Goal: Register for event/course

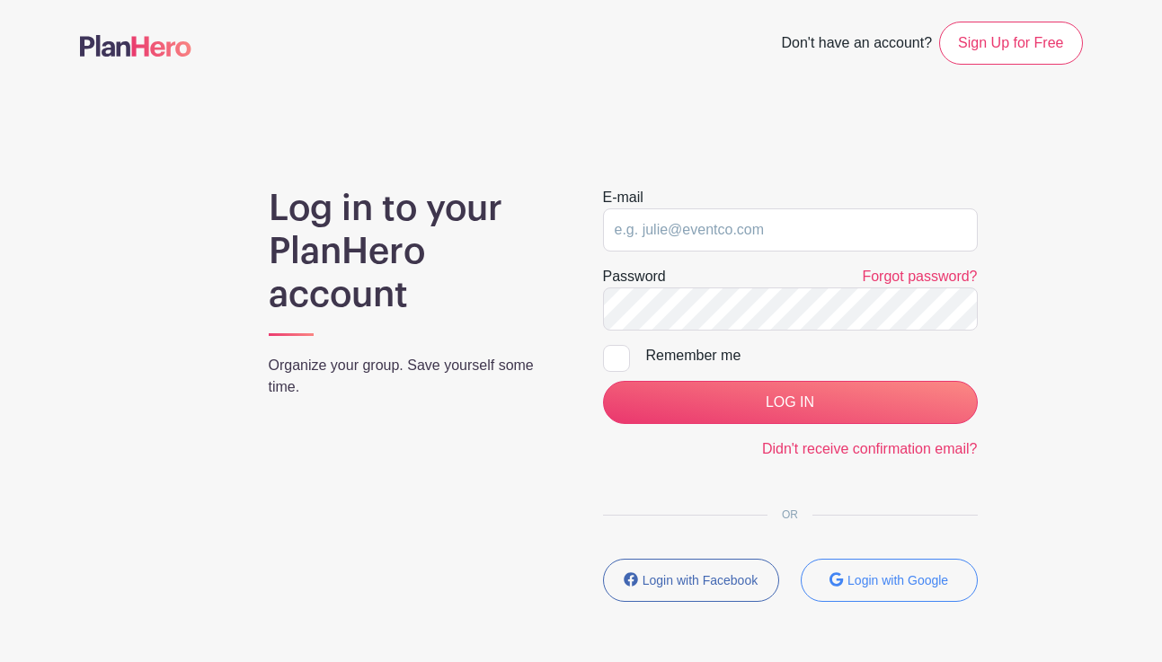
type input "[EMAIL_ADDRESS][DOMAIN_NAME]"
click at [608, 358] on div at bounding box center [616, 358] width 27 height 27
click at [608, 357] on input "Remember me" at bounding box center [609, 351] width 12 height 12
checkbox input "true"
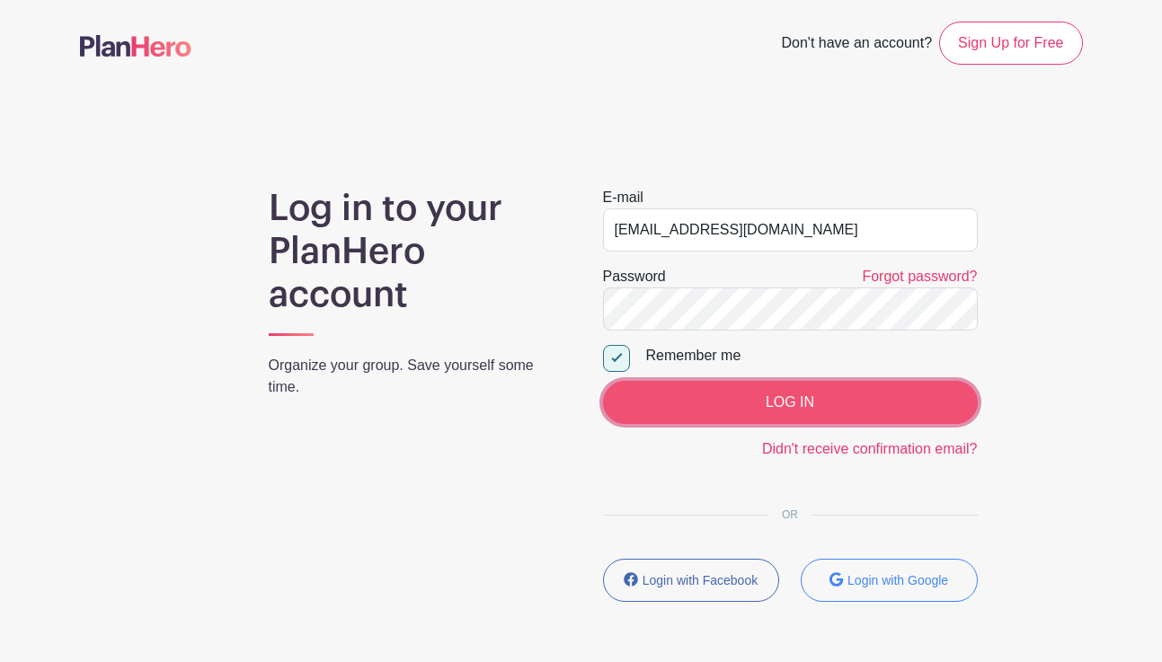
click at [703, 397] on input "LOG IN" at bounding box center [790, 402] width 375 height 43
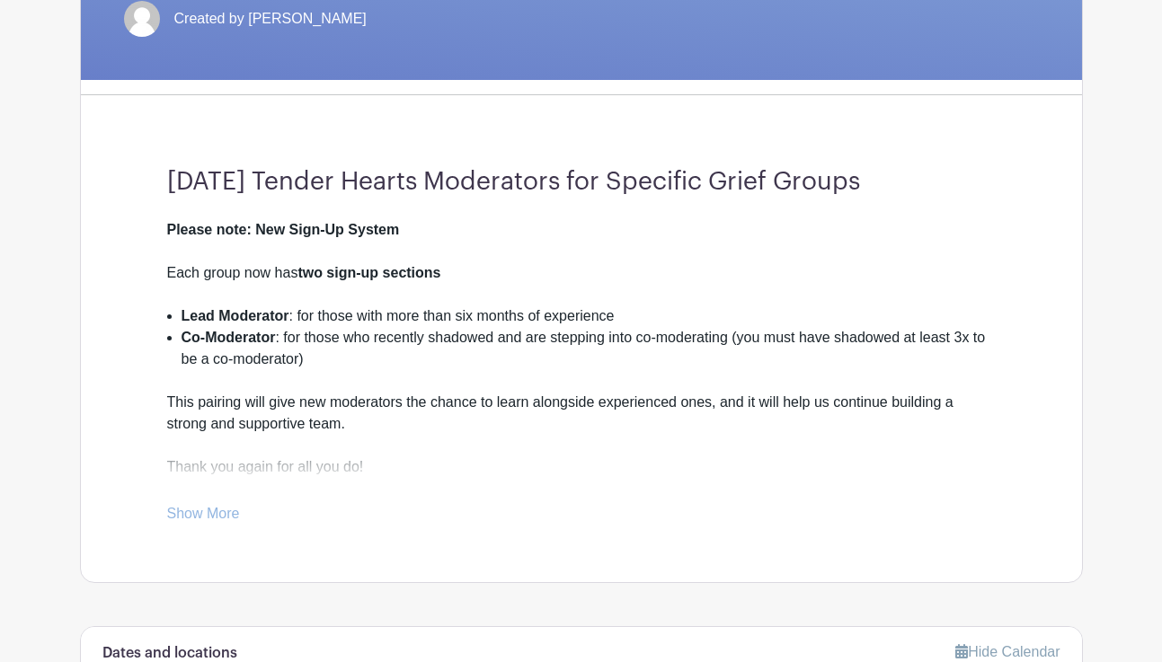
scroll to position [367, 0]
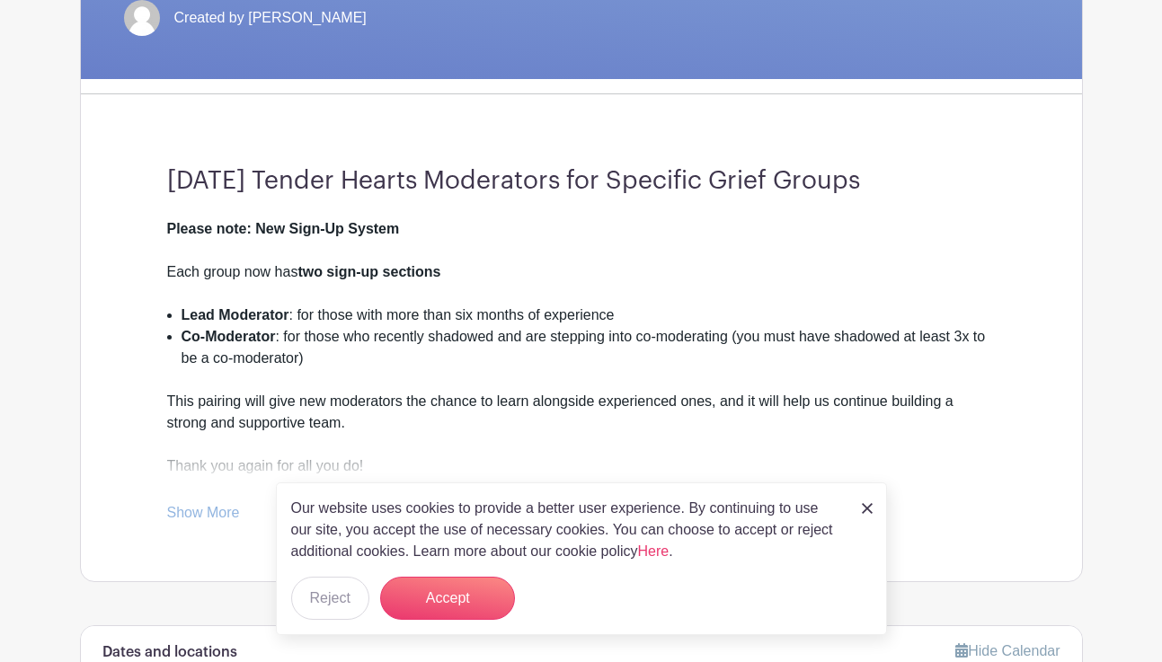
click at [216, 518] on link "Show More" at bounding box center [203, 516] width 73 height 22
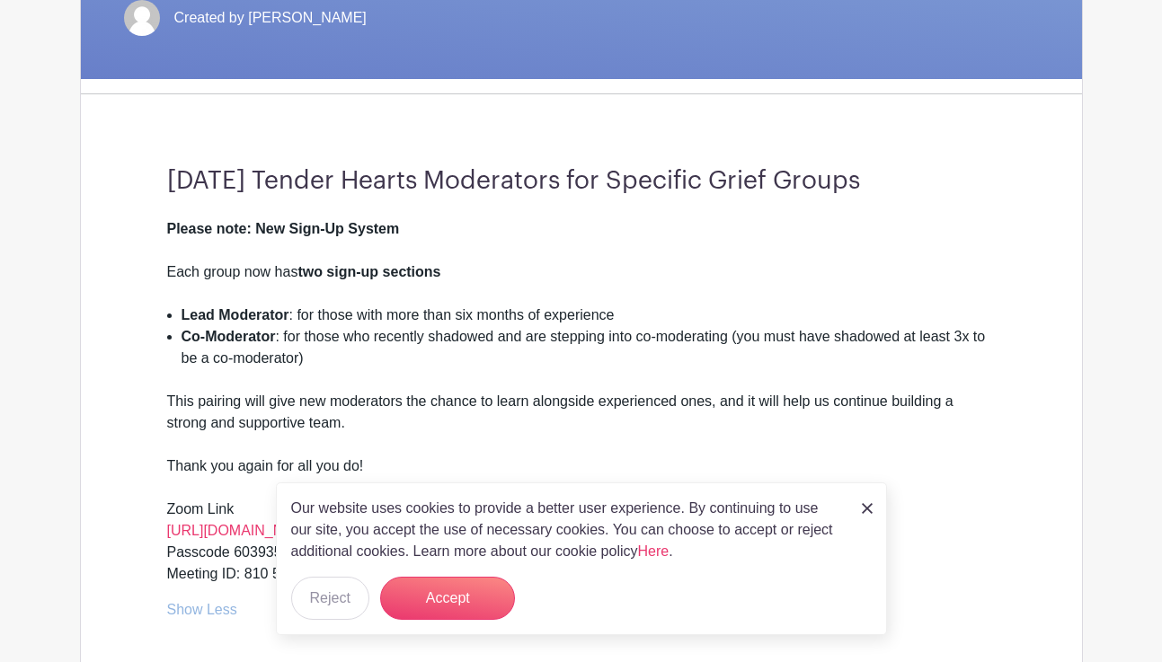
click at [443, 624] on div "Our website uses cookies to provide a better user experience. By continuing to …" at bounding box center [581, 558] width 611 height 153
click at [437, 606] on button "Accept" at bounding box center [447, 598] width 135 height 43
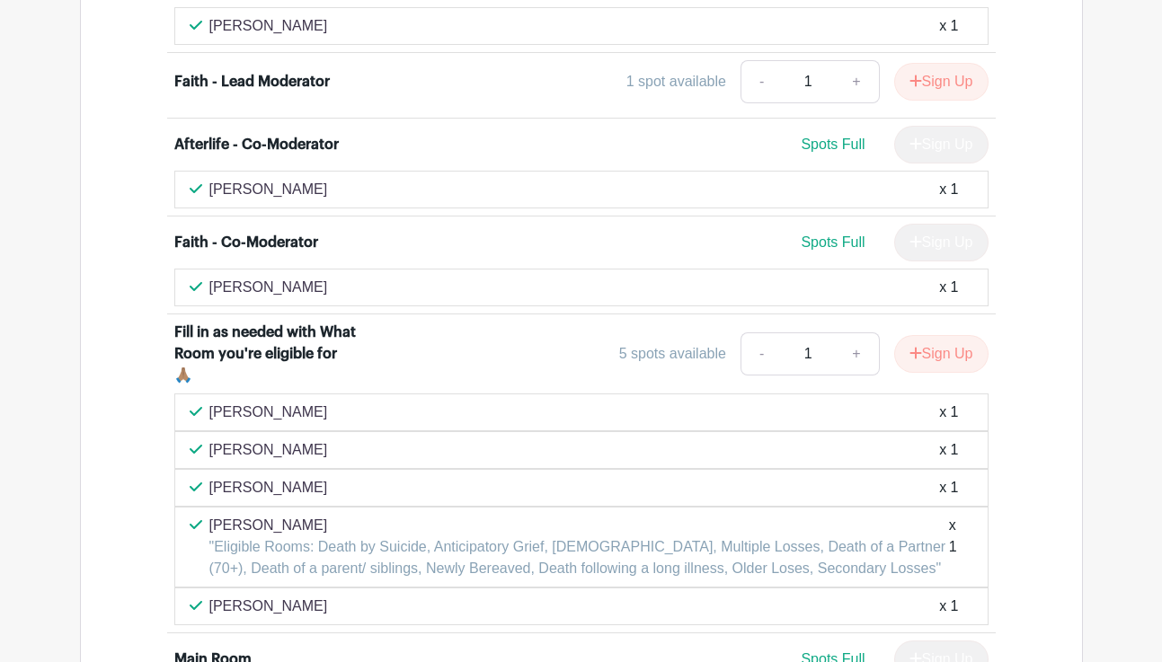
scroll to position [6184, 0]
click at [952, 334] on button "Sign Up" at bounding box center [941, 353] width 94 height 38
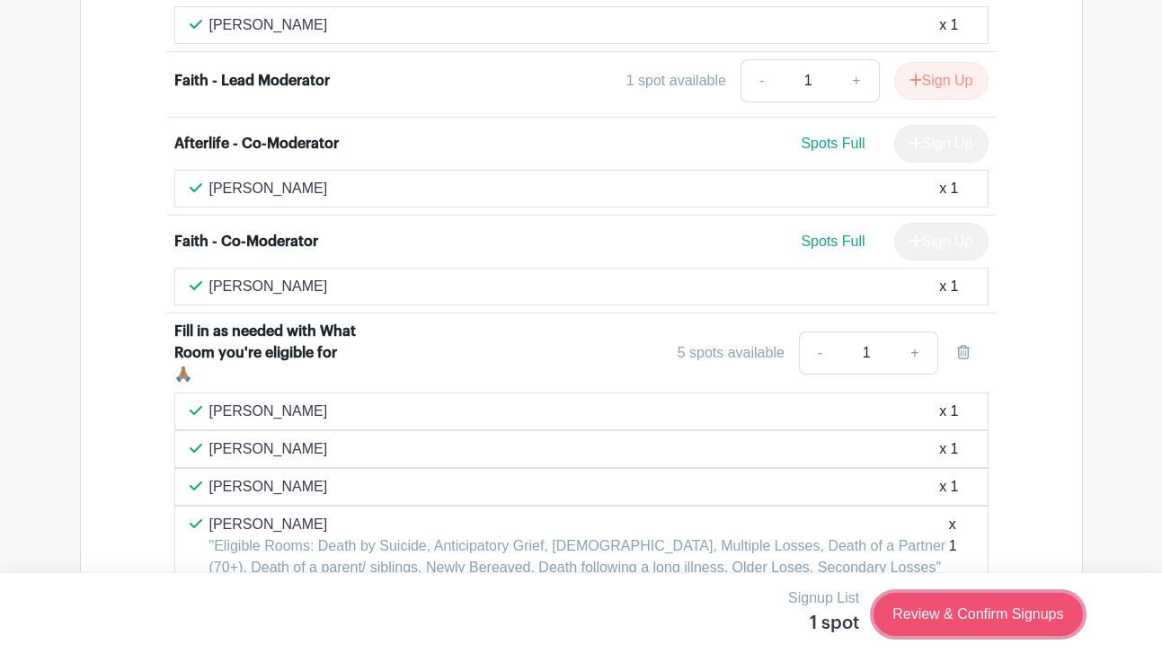
click at [928, 618] on link "Review & Confirm Signups" at bounding box center [977, 614] width 208 height 43
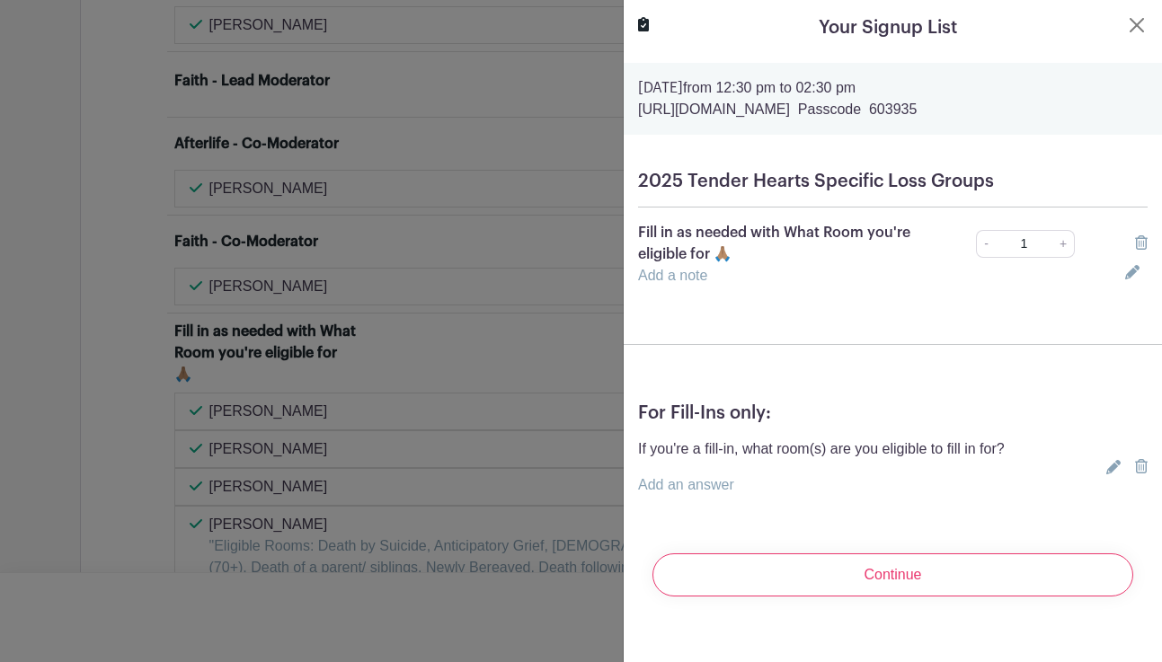
click at [697, 482] on link "Add an answer" at bounding box center [686, 484] width 96 height 15
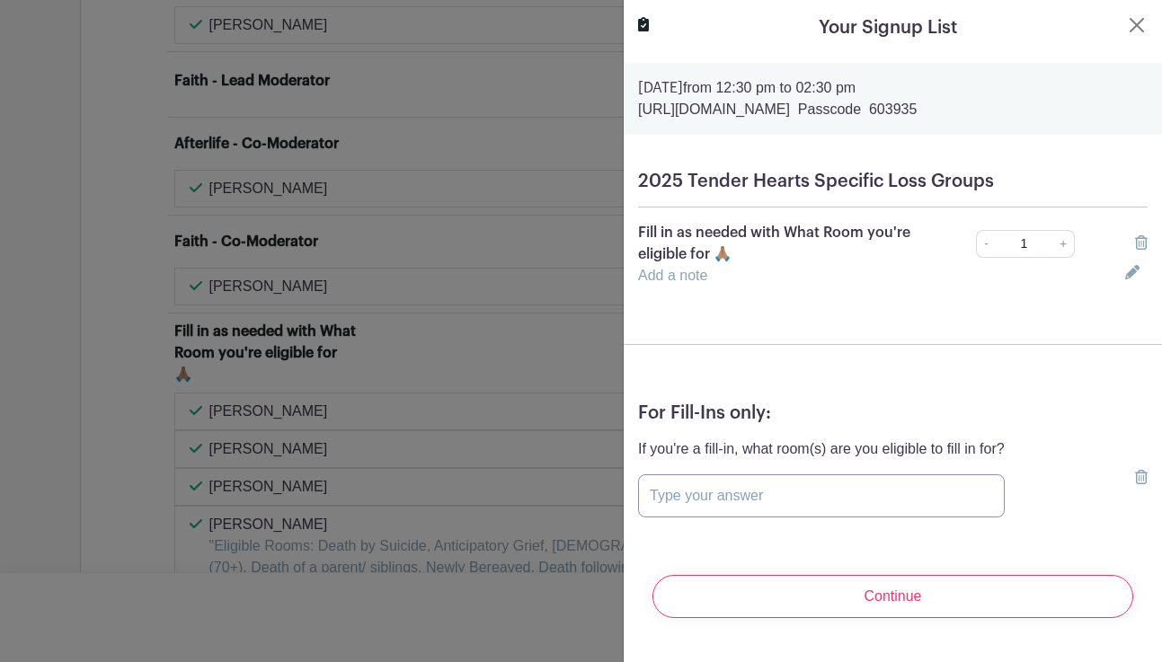
click at [693, 492] on input "text" at bounding box center [821, 495] width 367 height 43
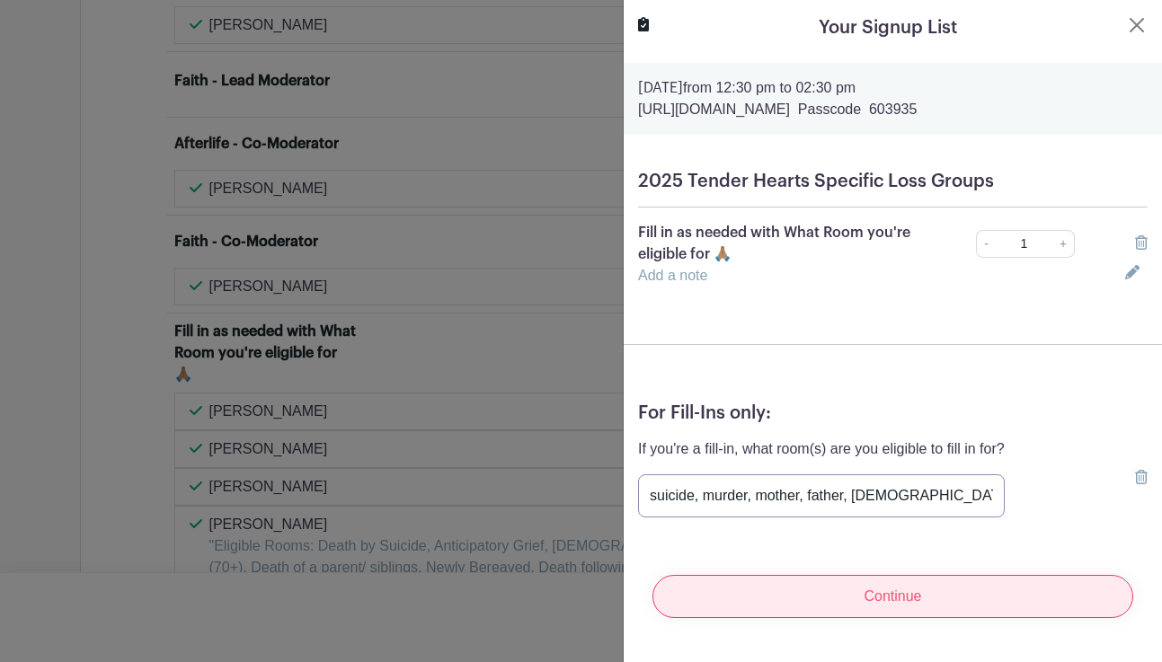
type input "suicide, murder, mother, father, LGBTQ+"
click at [744, 604] on input "Continue" at bounding box center [892, 596] width 481 height 43
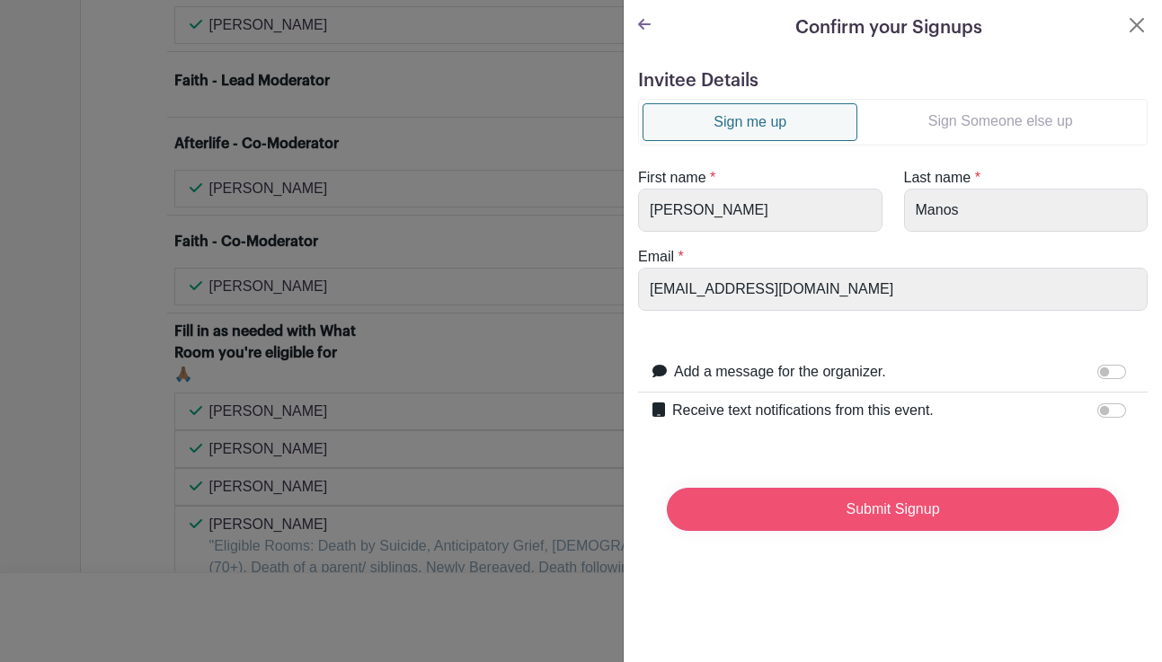
click at [775, 514] on input "Submit Signup" at bounding box center [893, 509] width 452 height 43
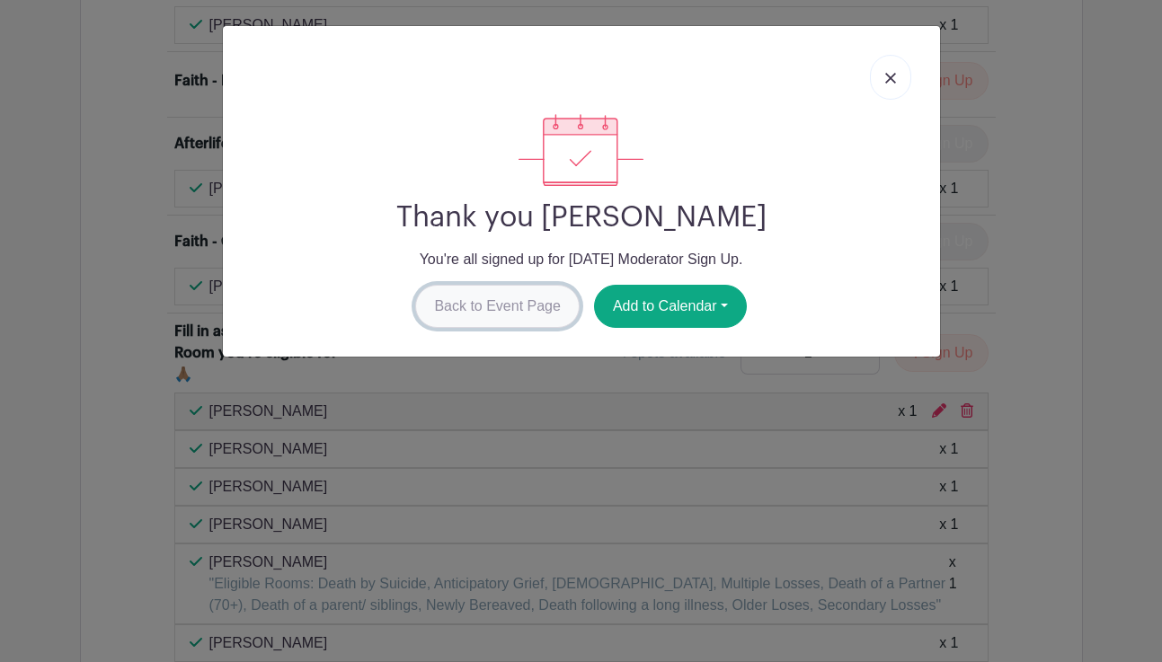
click at [516, 305] on link "Back to Event Page" at bounding box center [497, 306] width 164 height 43
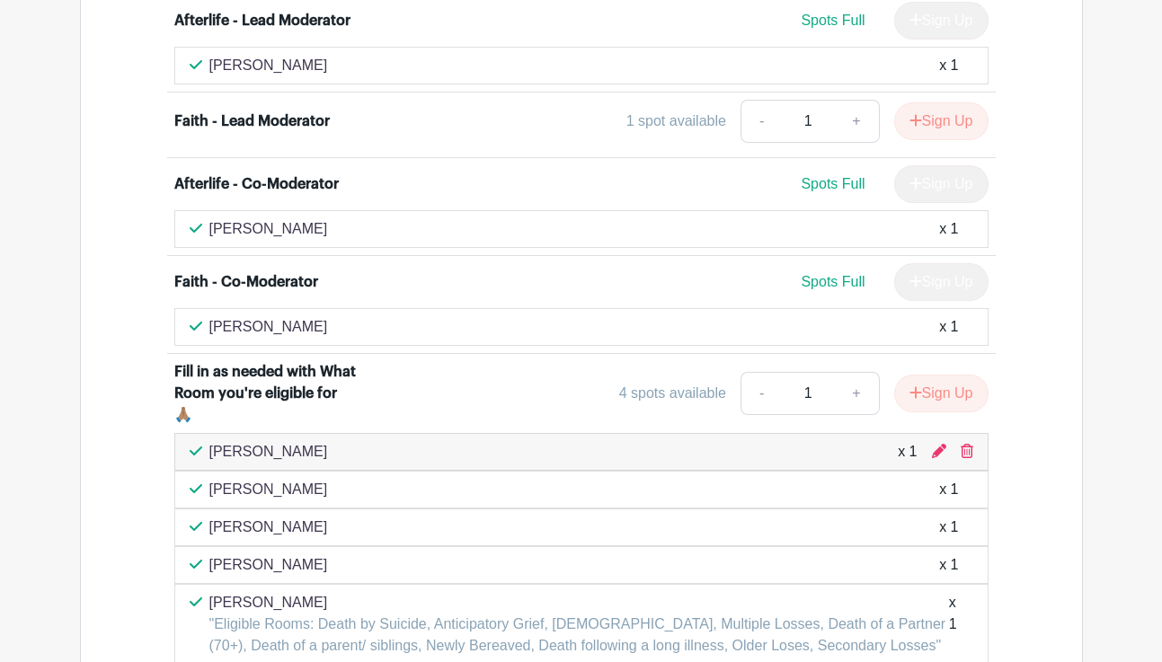
scroll to position [6147, 0]
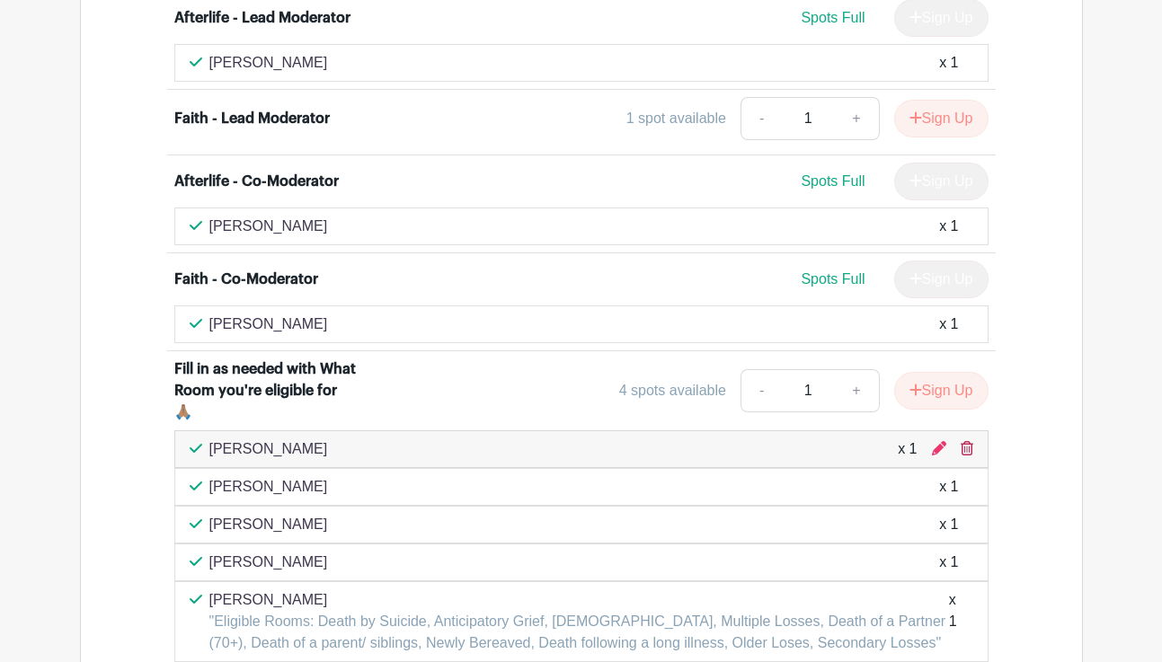
click at [967, 441] on icon at bounding box center [966, 448] width 13 height 14
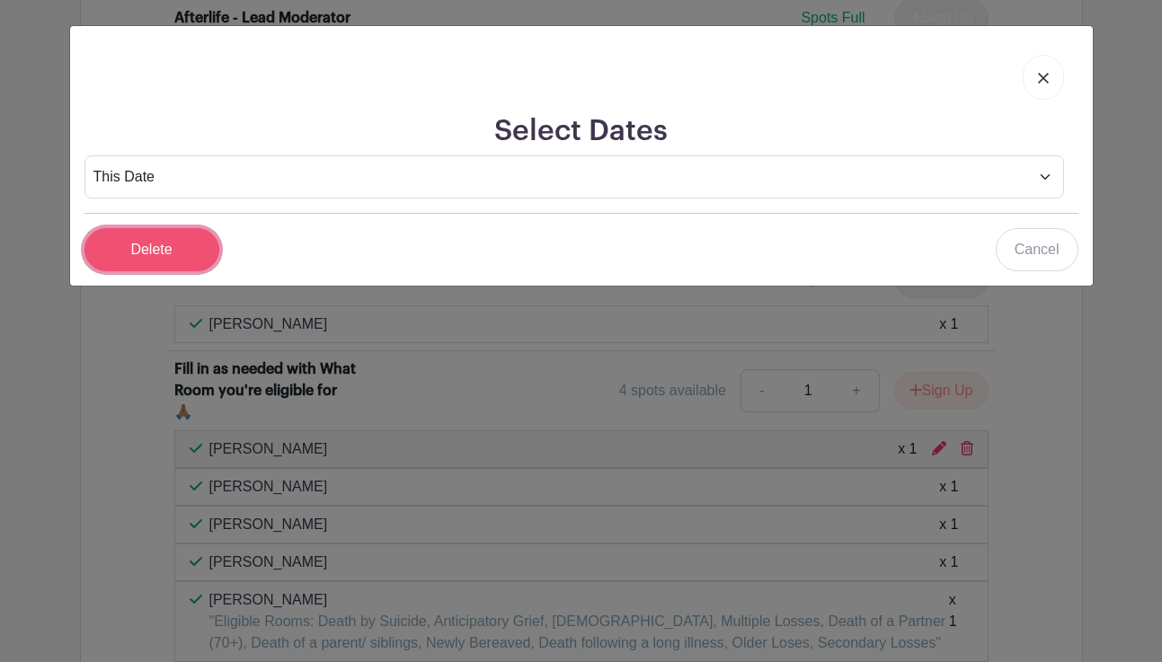
click at [175, 270] on input "Delete" at bounding box center [151, 249] width 135 height 43
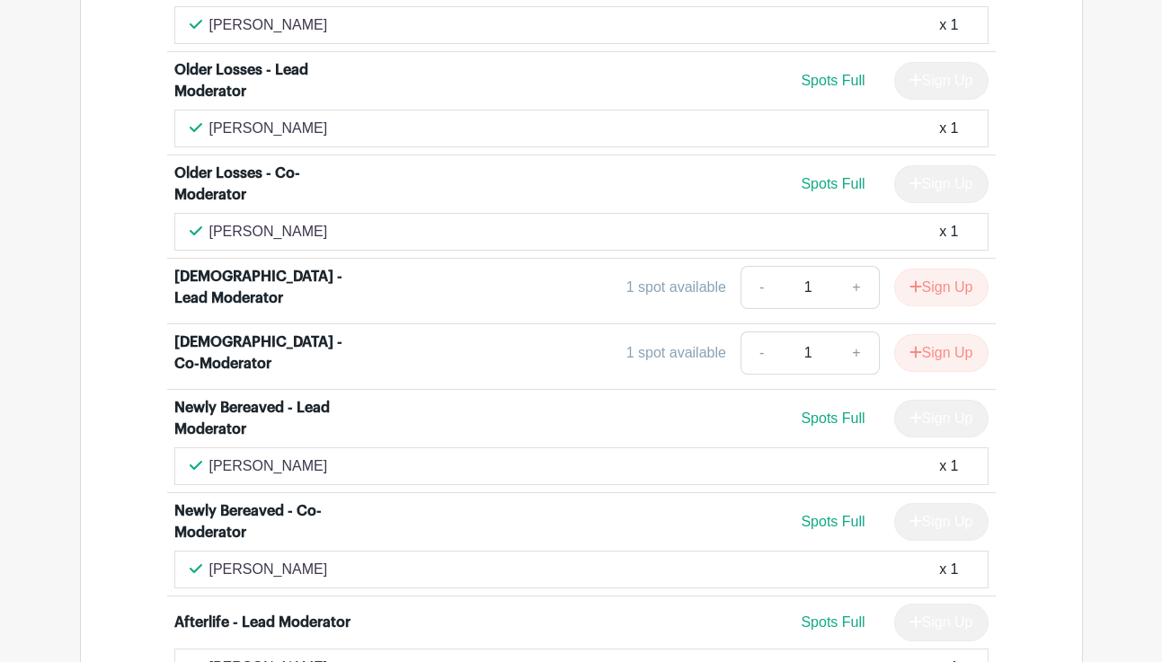
scroll to position [5534, 0]
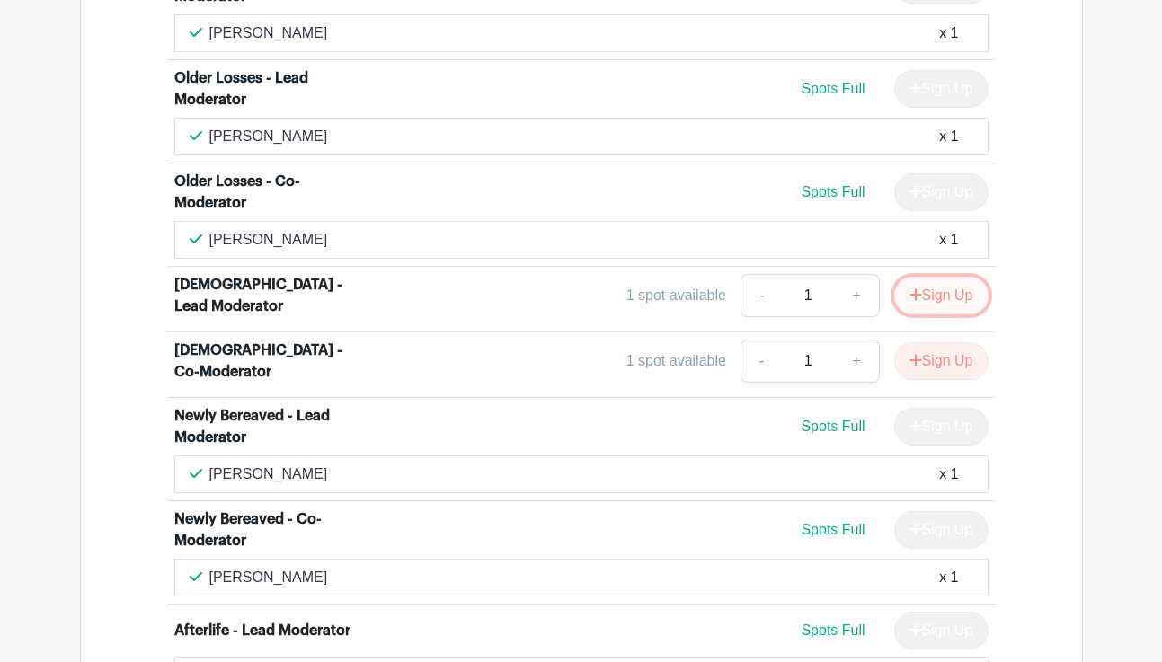
click at [933, 277] on button "Sign Up" at bounding box center [941, 296] width 94 height 38
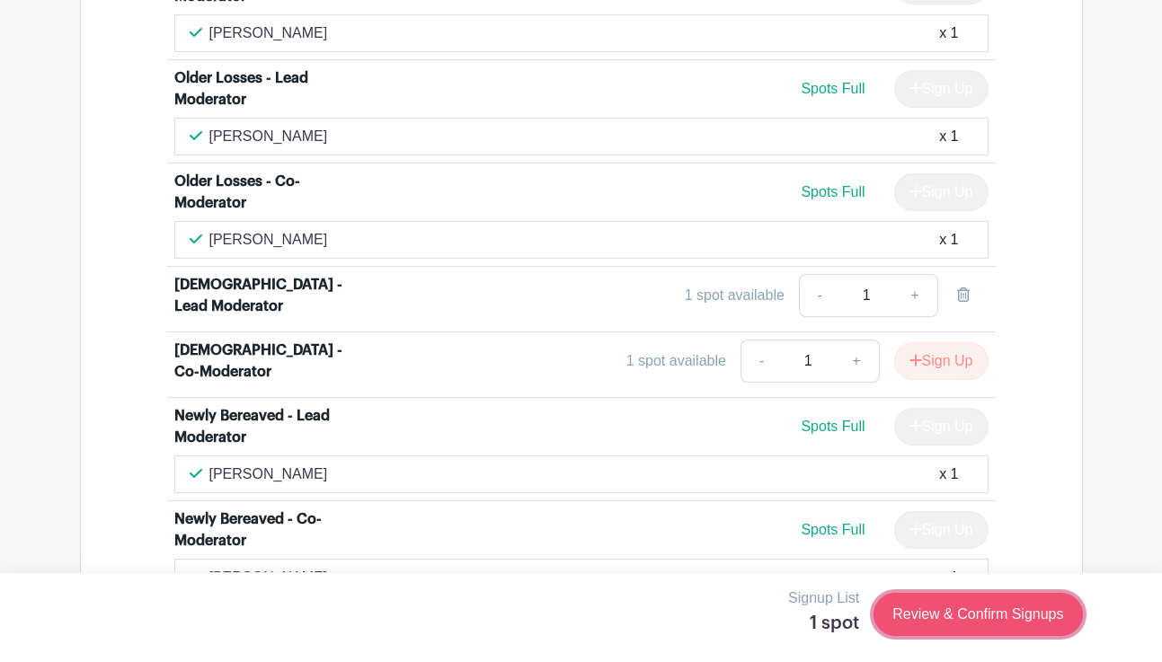
click at [910, 616] on link "Review & Confirm Signups" at bounding box center [977, 614] width 208 height 43
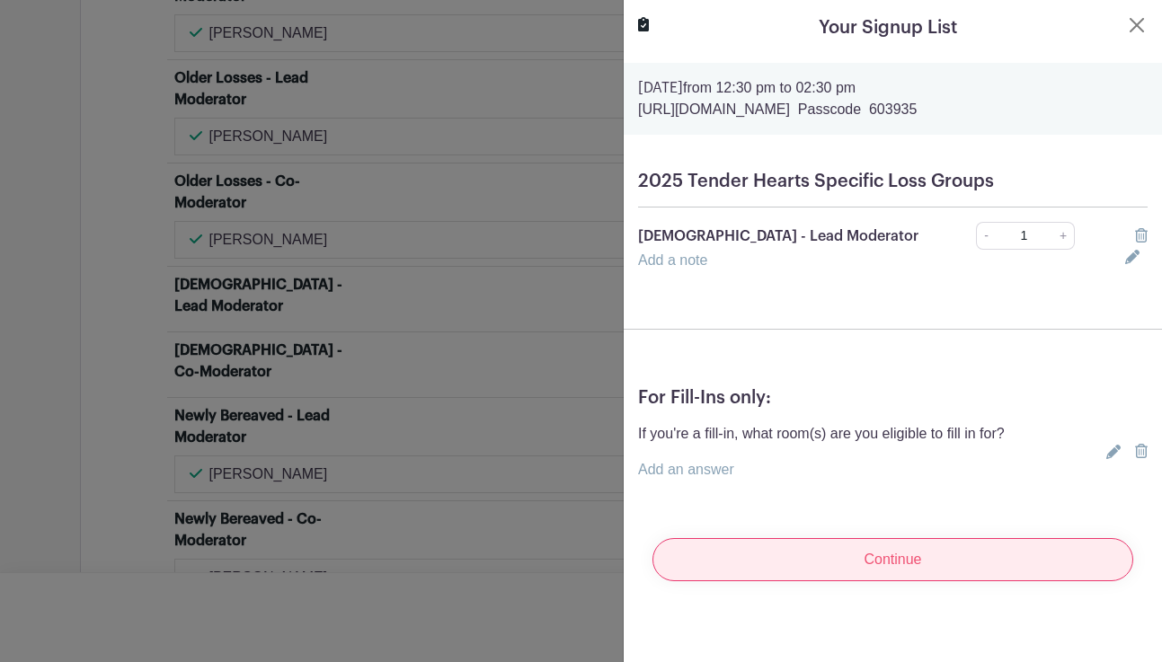
click at [820, 554] on input "Continue" at bounding box center [892, 559] width 481 height 43
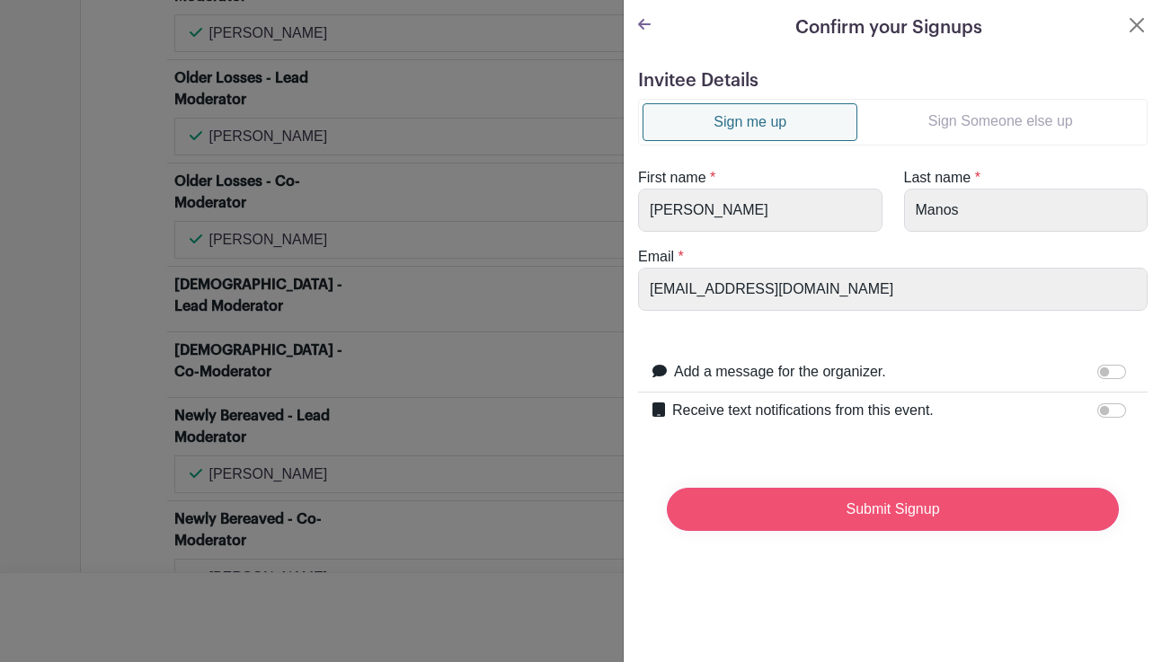
click at [722, 514] on input "Submit Signup" at bounding box center [893, 509] width 452 height 43
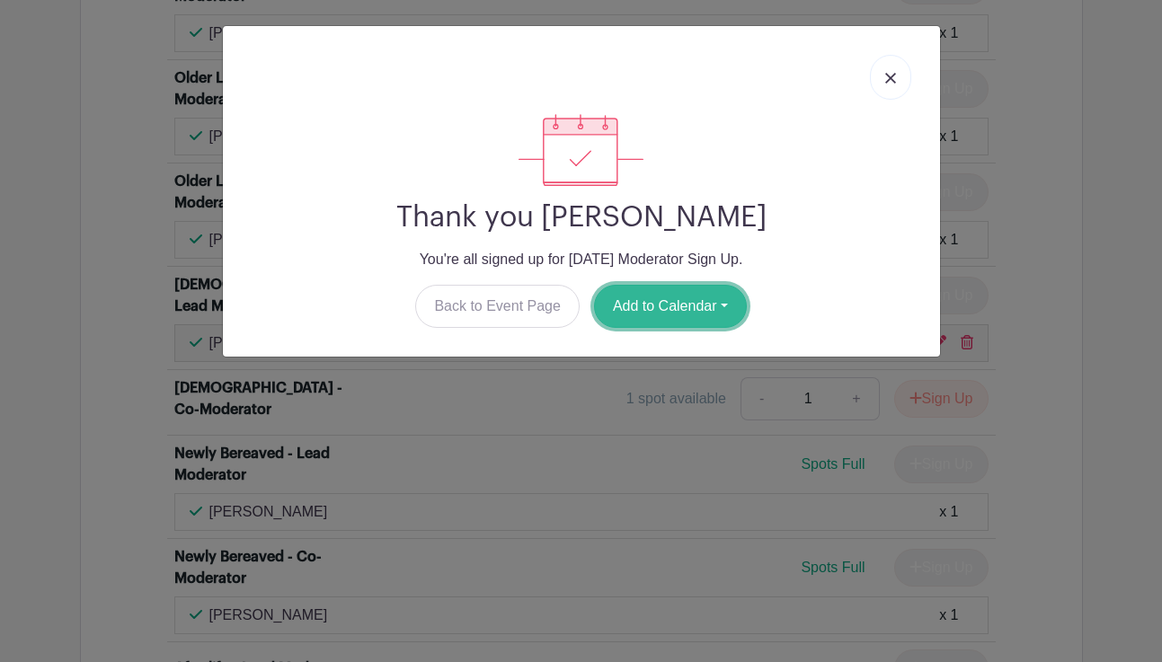
click at [636, 310] on button "Add to Calendar" at bounding box center [670, 306] width 153 height 43
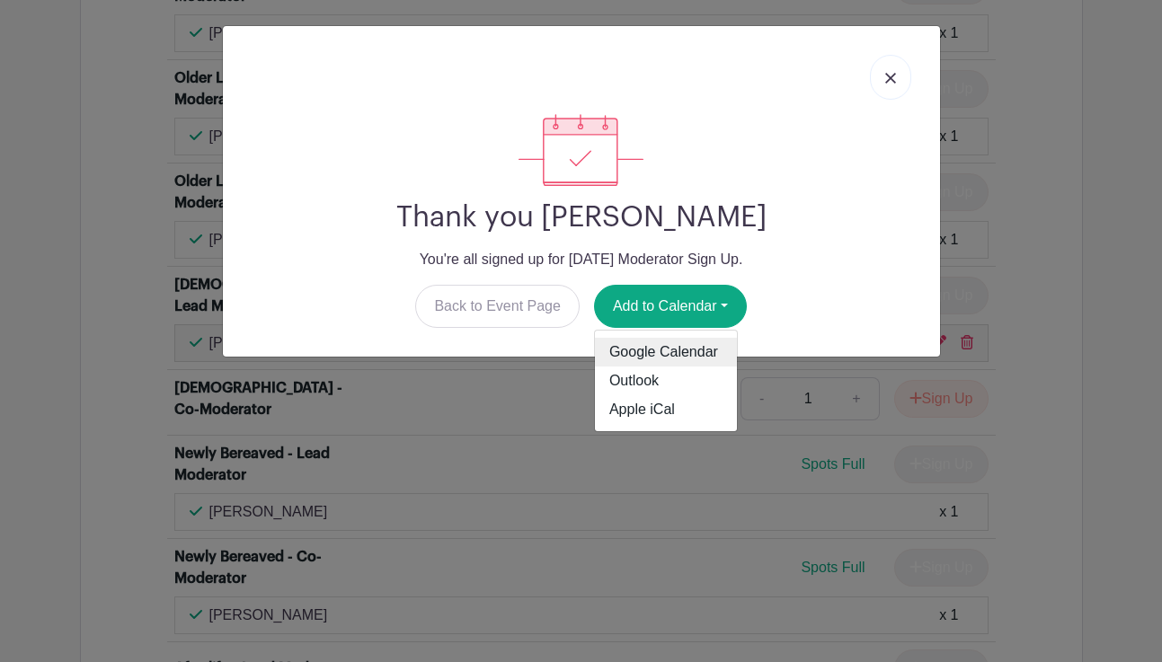
click at [625, 353] on link "Google Calendar" at bounding box center [666, 352] width 142 height 29
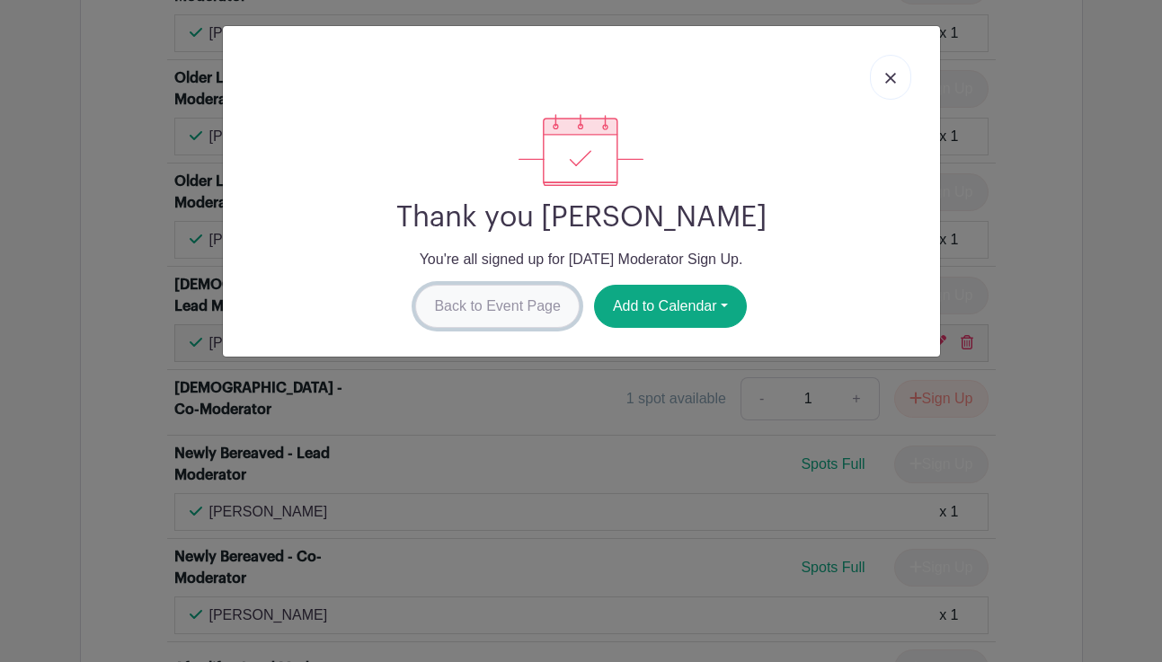
click at [483, 314] on link "Back to Event Page" at bounding box center [497, 306] width 164 height 43
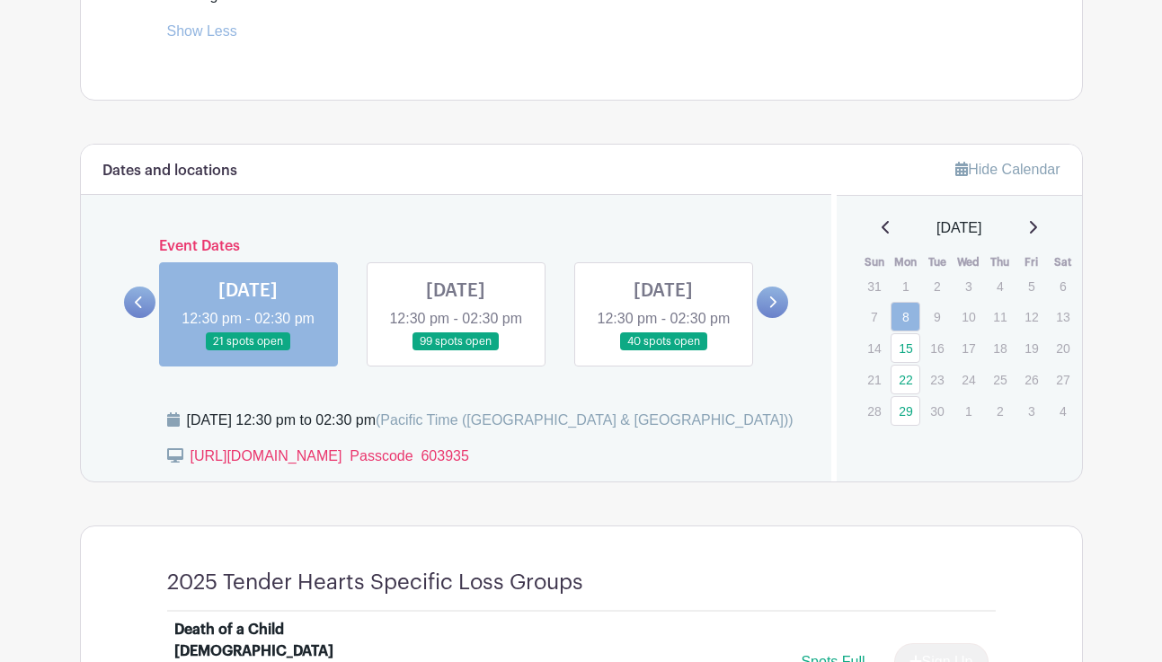
scroll to position [945, 0]
click at [456, 352] on link at bounding box center [456, 352] width 0 height 0
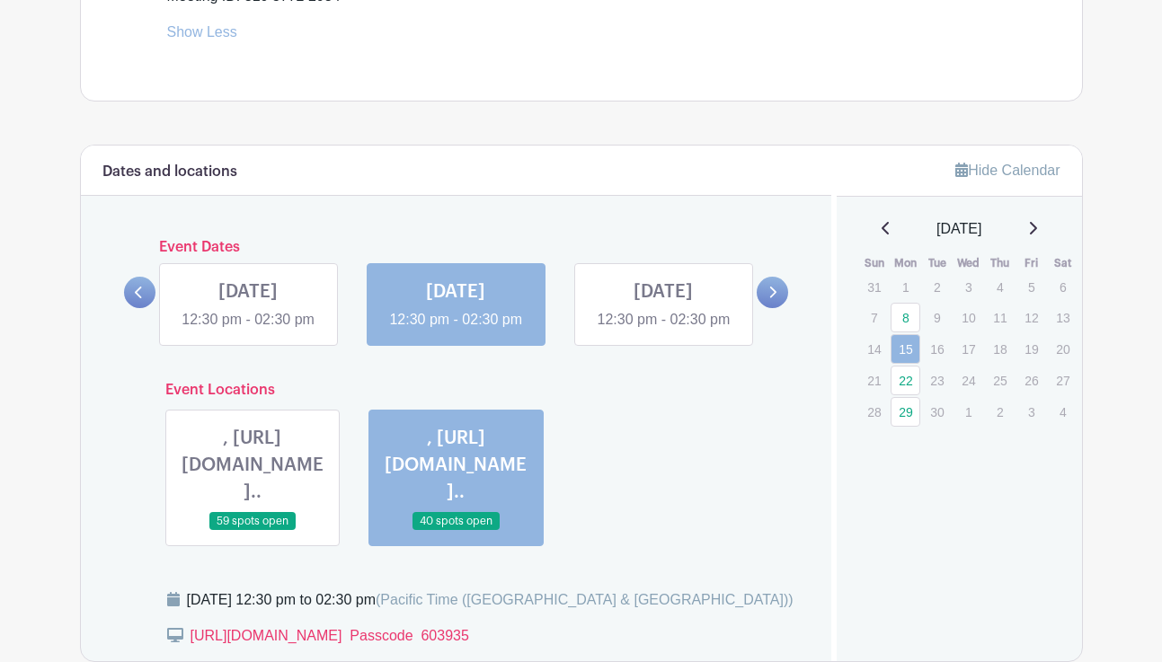
click at [456, 331] on link at bounding box center [456, 331] width 0 height 0
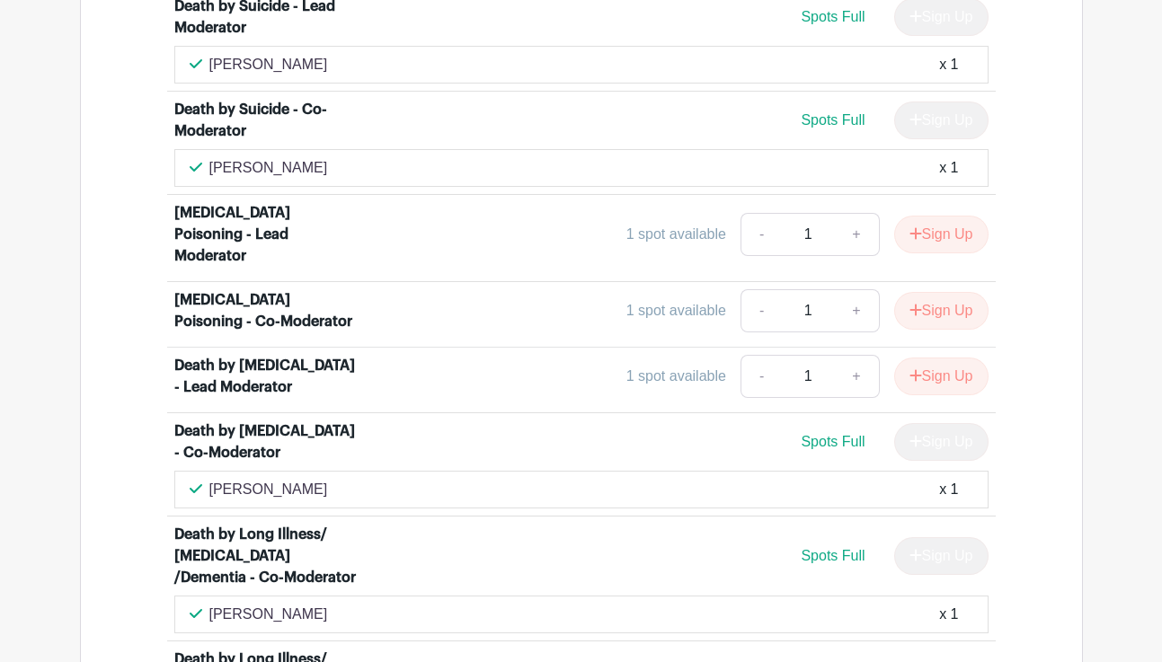
scroll to position [4112, 0]
